Goal: Task Accomplishment & Management: Manage account settings

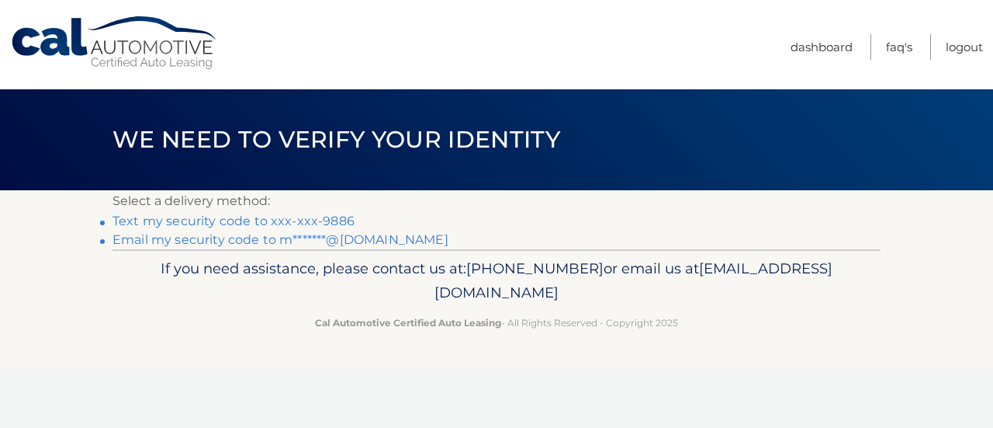
click at [190, 220] on link "Text my security code to xxx-xxx-9886" at bounding box center [234, 220] width 242 height 15
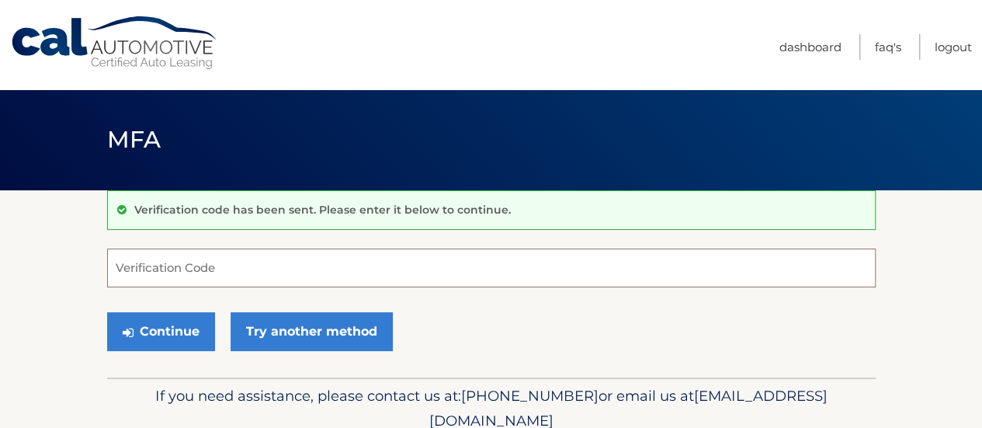
click at [211, 270] on input "Verification Code" at bounding box center [491, 267] width 768 height 39
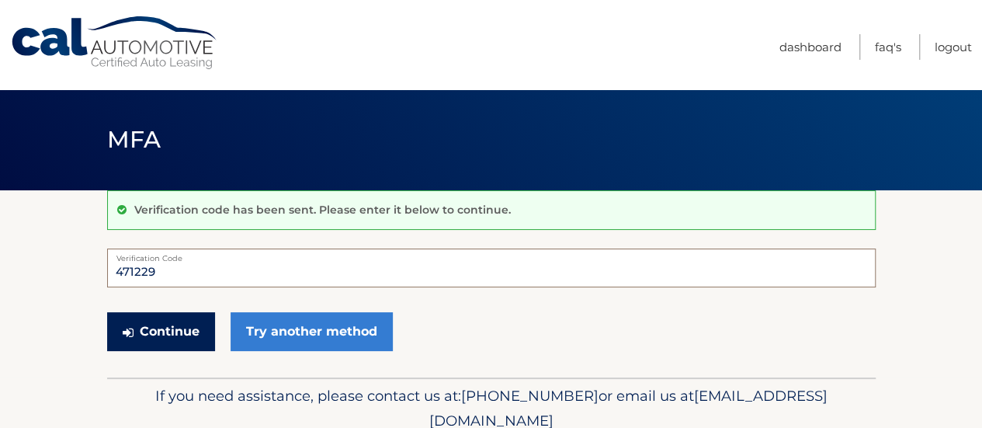
type input "471229"
click at [152, 327] on button "Continue" at bounding box center [161, 331] width 108 height 39
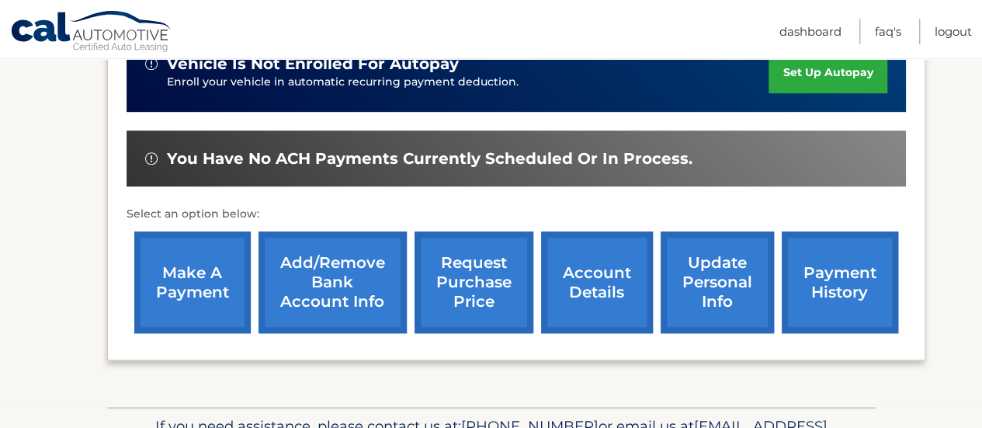
scroll to position [511, 0]
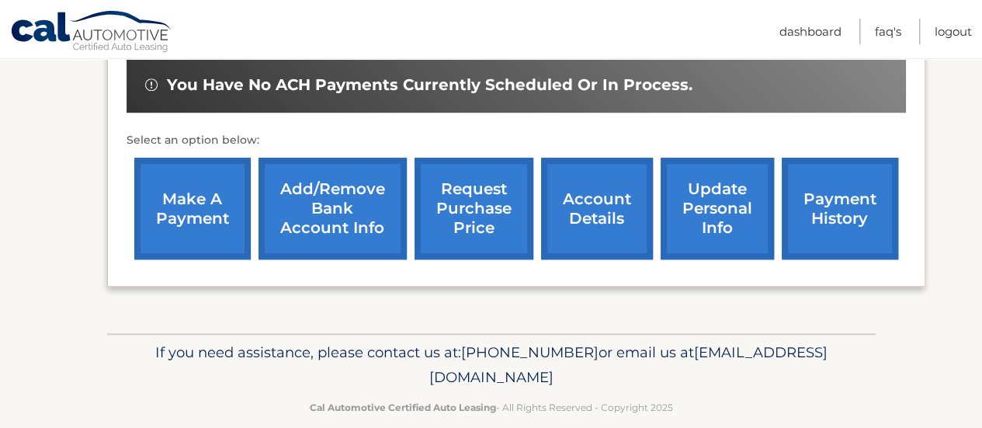
click at [181, 218] on link "make a payment" at bounding box center [192, 209] width 116 height 102
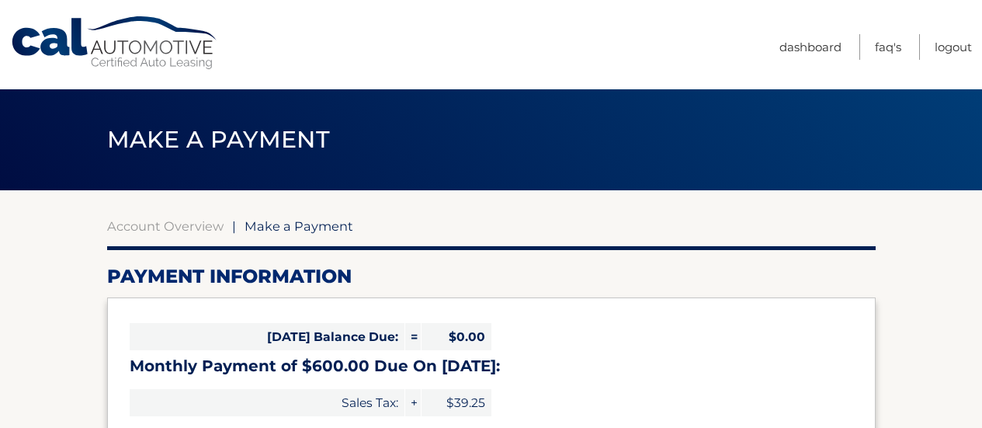
select select "YTBiZGZkNDEtOGMxNy00ZDliLThmMzAtZWEyMTU2ZTM5MzAy"
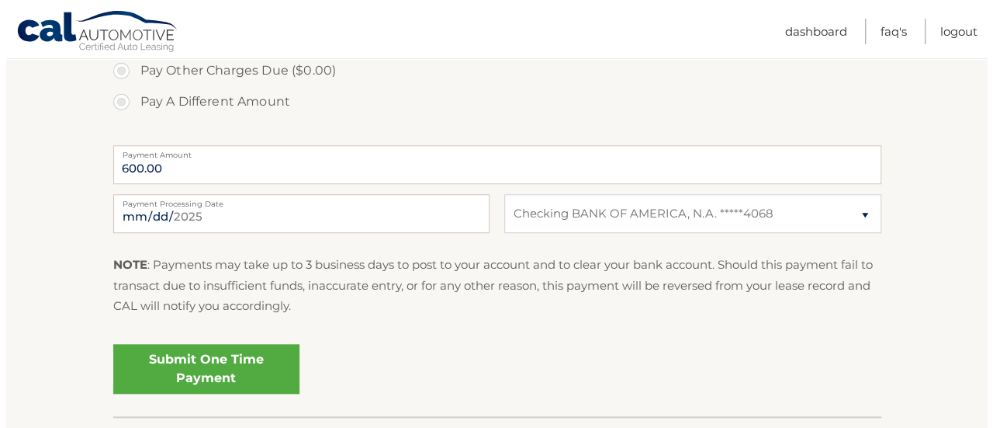
scroll to position [580, 0]
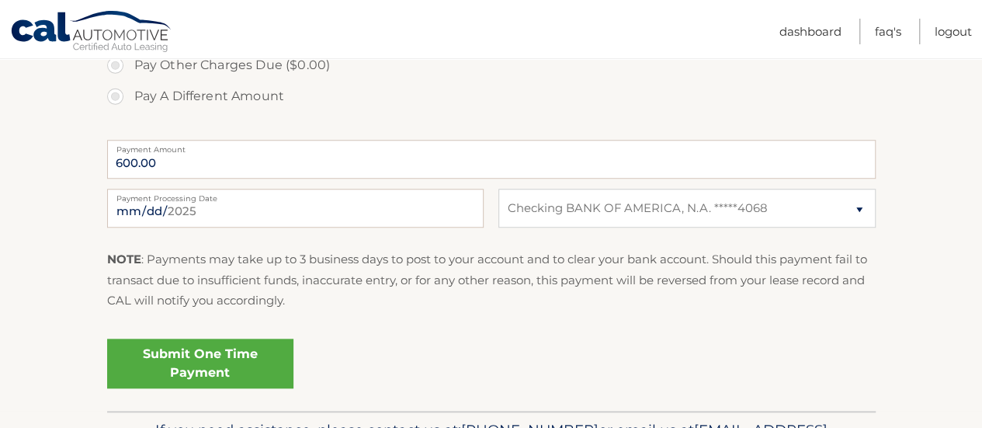
click at [229, 346] on link "Submit One Time Payment" at bounding box center [200, 363] width 186 height 50
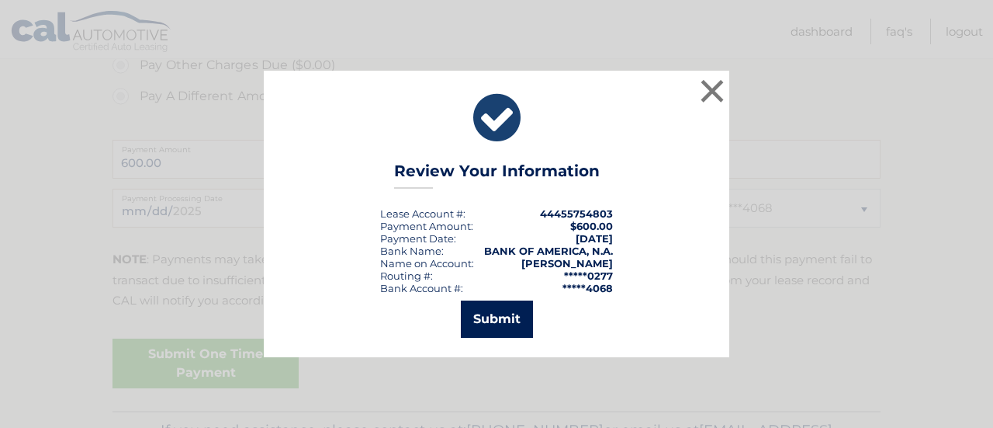
click at [499, 312] on button "Submit" at bounding box center [497, 318] width 72 height 37
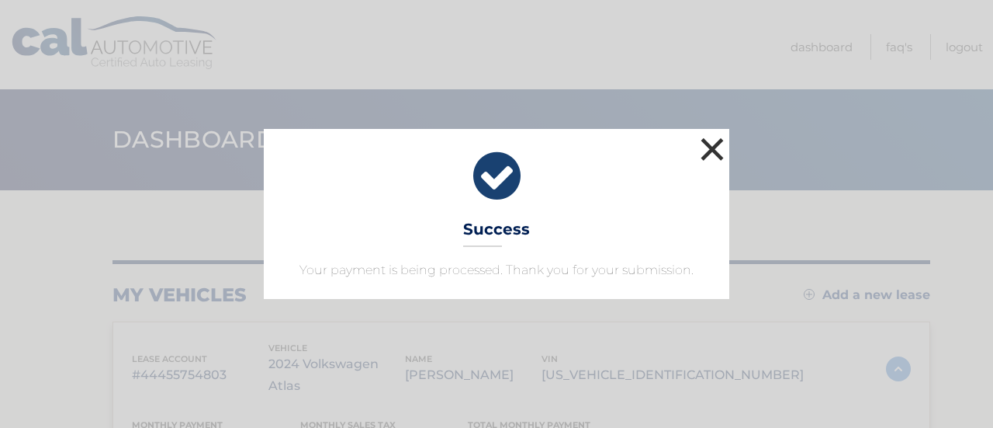
click at [722, 145] on button "×" at bounding box center [712, 148] width 31 height 31
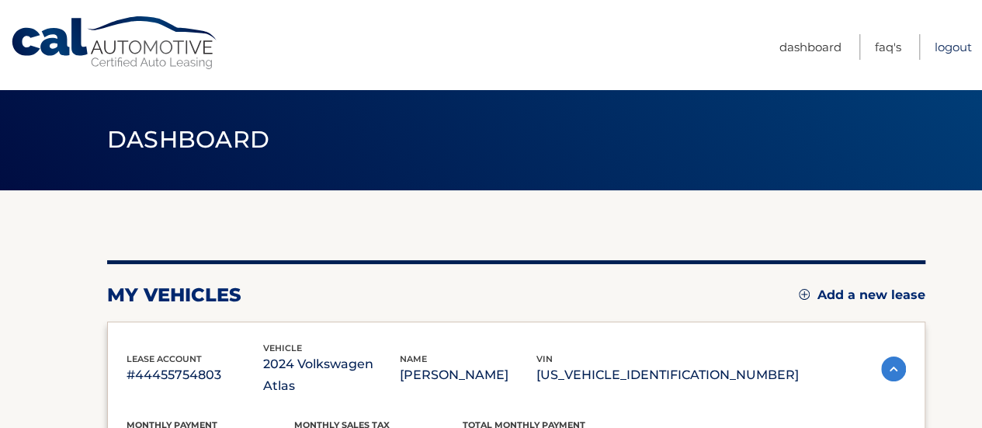
click at [950, 46] on link "Logout" at bounding box center [952, 47] width 37 height 26
